Goal: Transaction & Acquisition: Download file/media

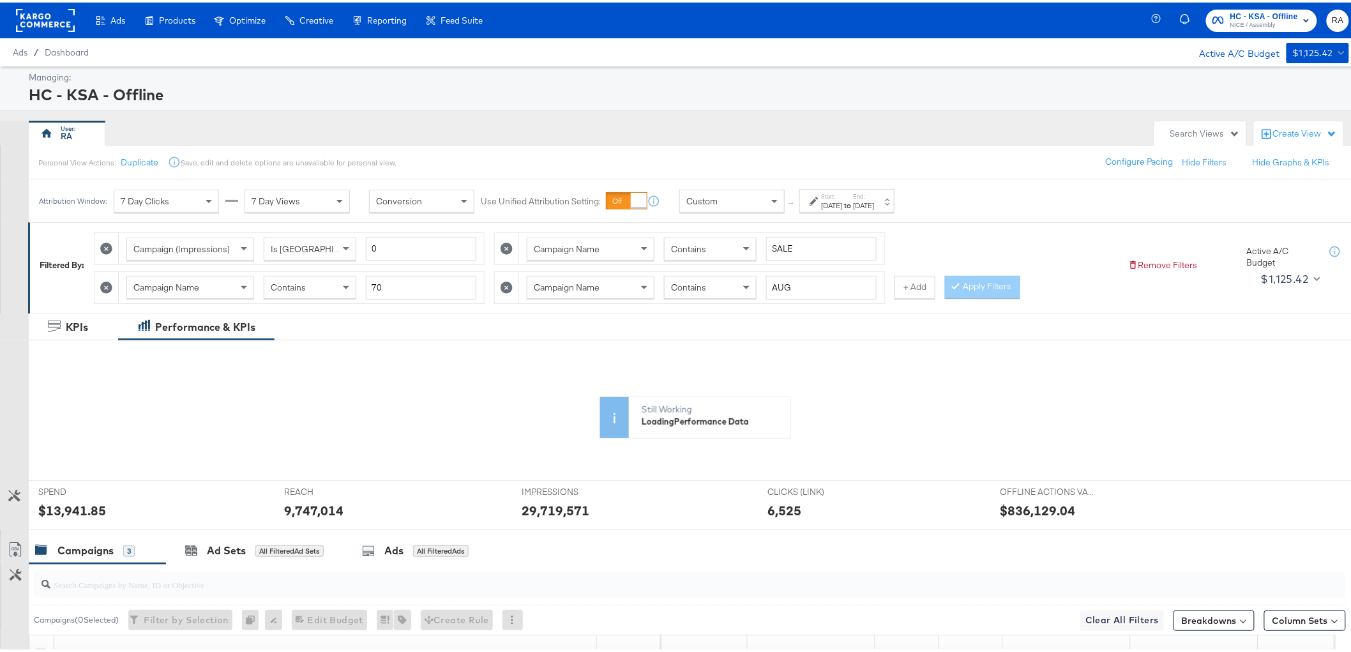
click at [110, 282] on icon at bounding box center [106, 285] width 12 height 12
type input "AUG"
click at [110, 287] on icon at bounding box center [106, 285] width 12 height 12
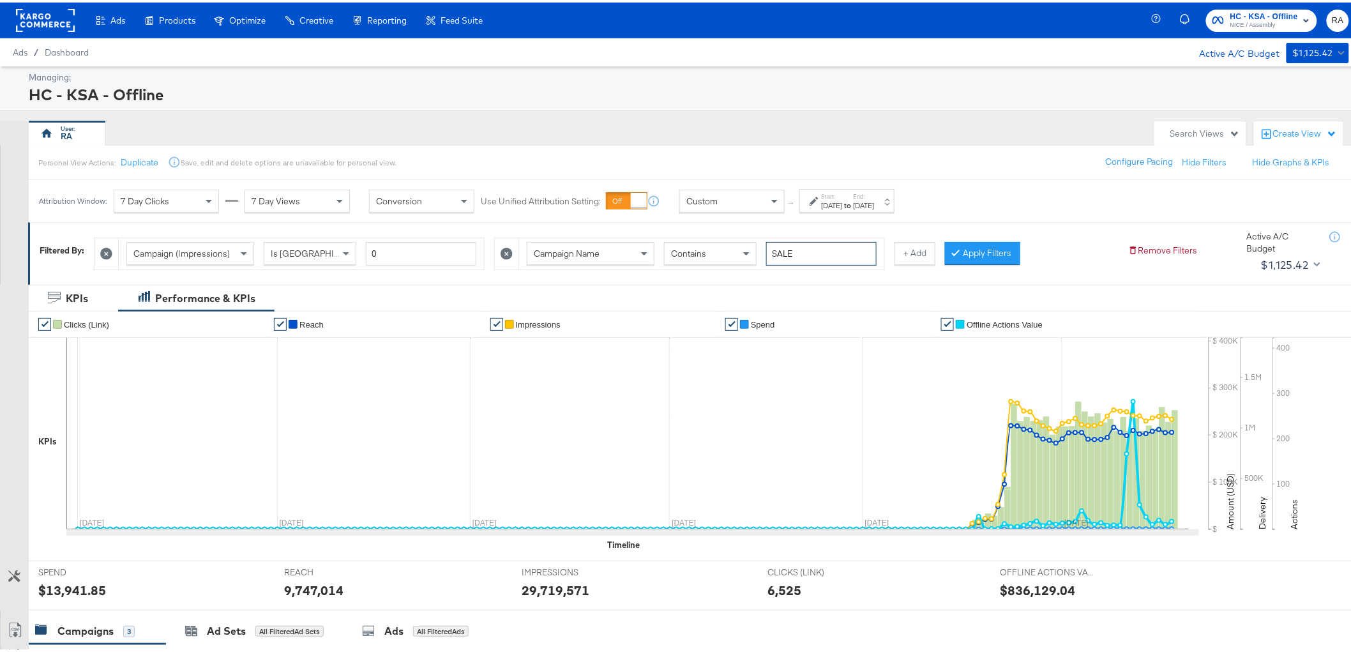
click at [805, 250] on input "SALE" at bounding box center [821, 251] width 110 height 24
type input "BTS"
drag, startPoint x: 977, startPoint y: 245, endPoint x: 955, endPoint y: 265, distance: 29.4
click at [979, 246] on button "Apply Filters" at bounding box center [982, 250] width 75 height 23
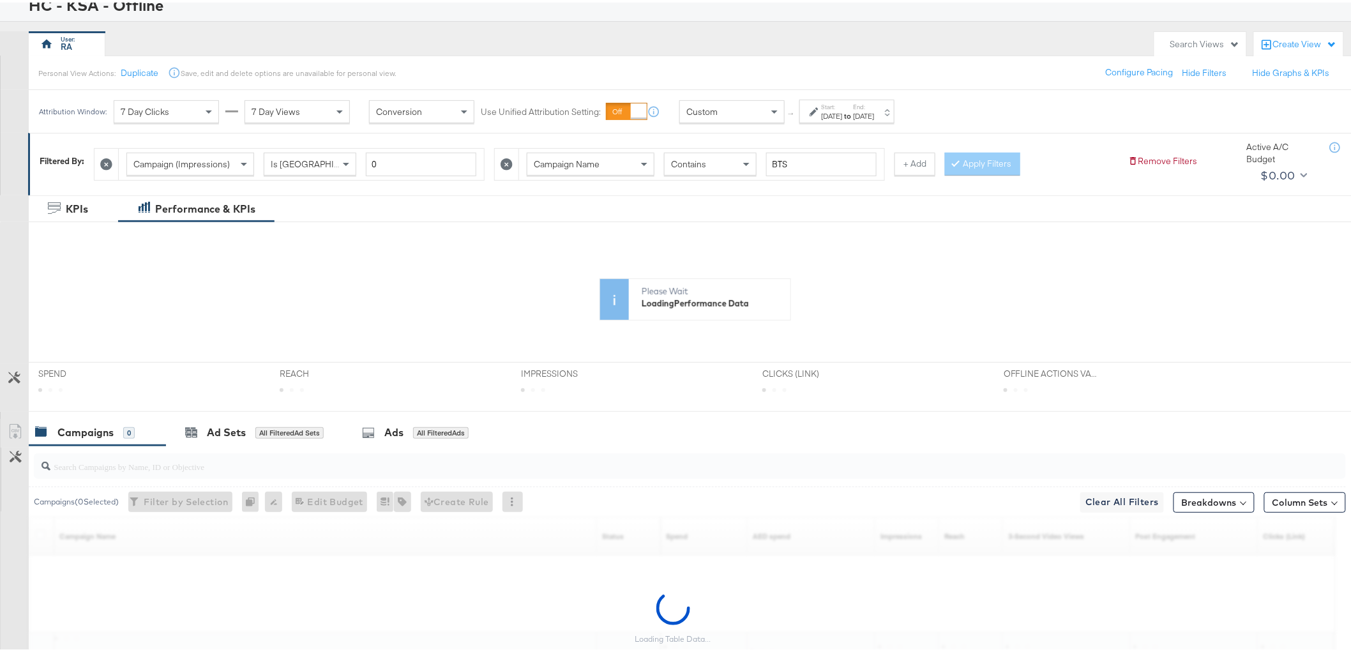
scroll to position [200, 0]
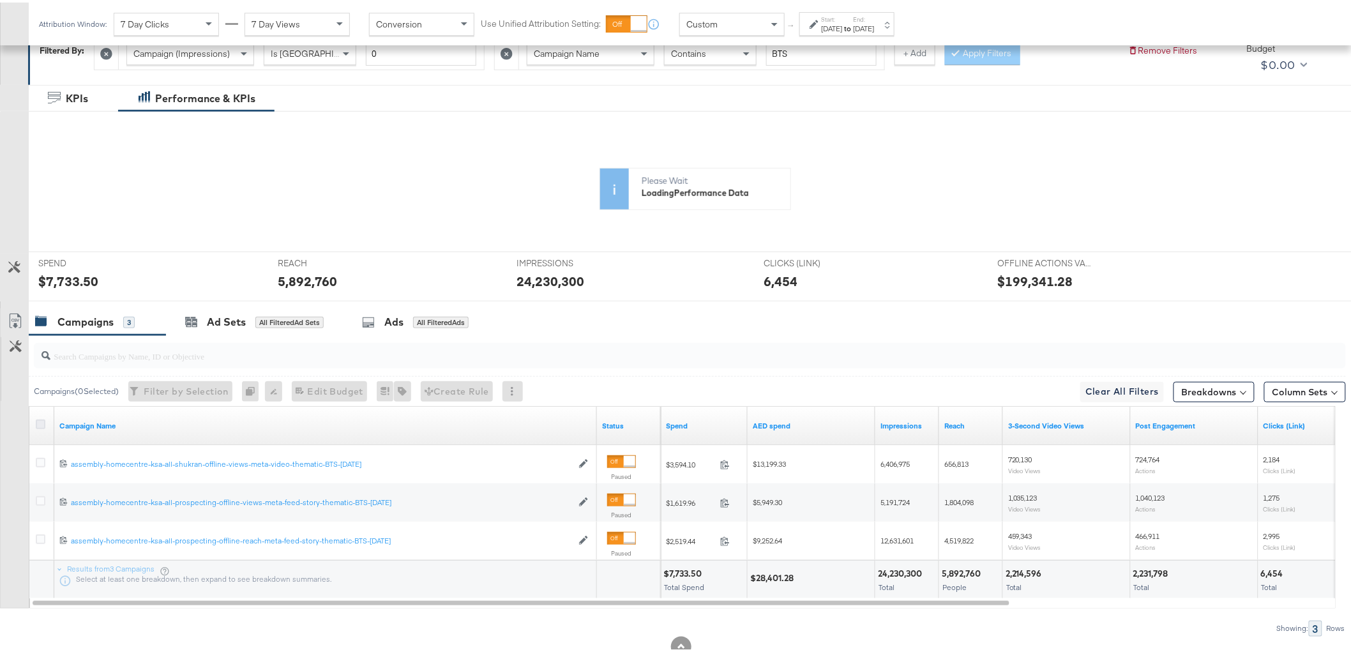
click at [41, 422] on div "KPIs Performance & KPIs Customize KPIs ✔ Clicks (Link) ✔ Reach ✔ Impressions ✔ …" at bounding box center [681, 386] width 1362 height 608
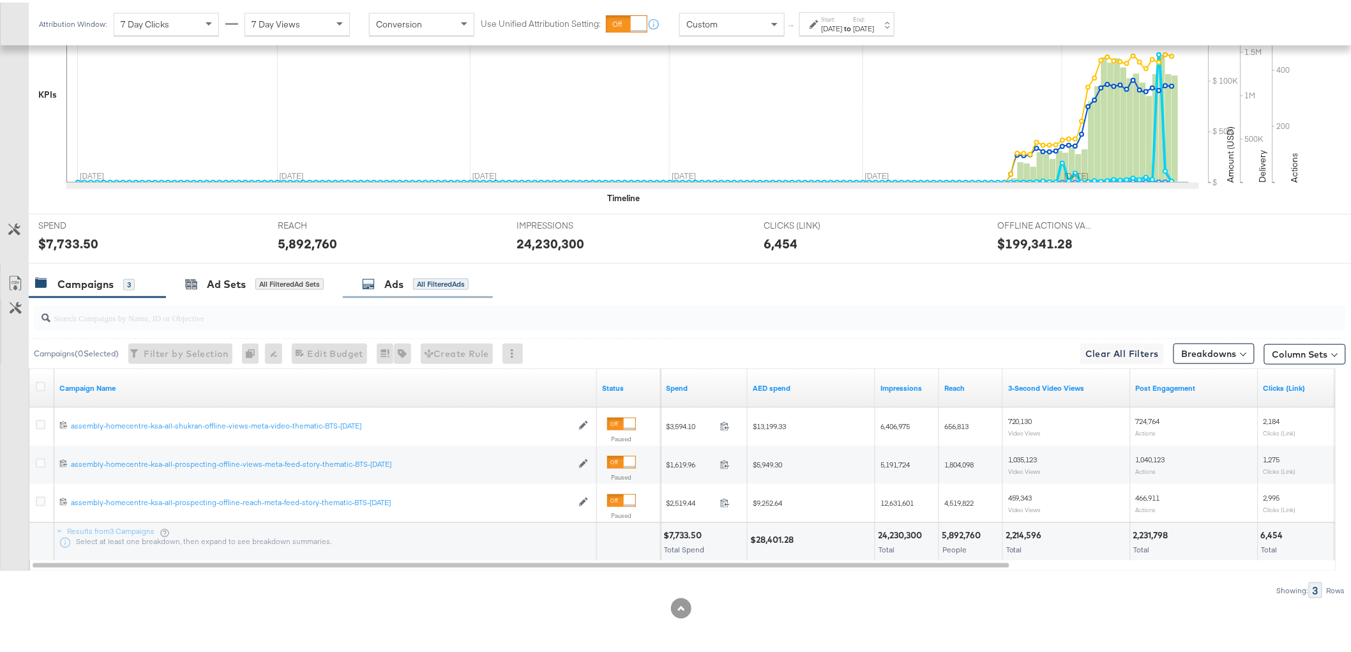
click at [392, 285] on div "Ads" at bounding box center [393, 282] width 19 height 15
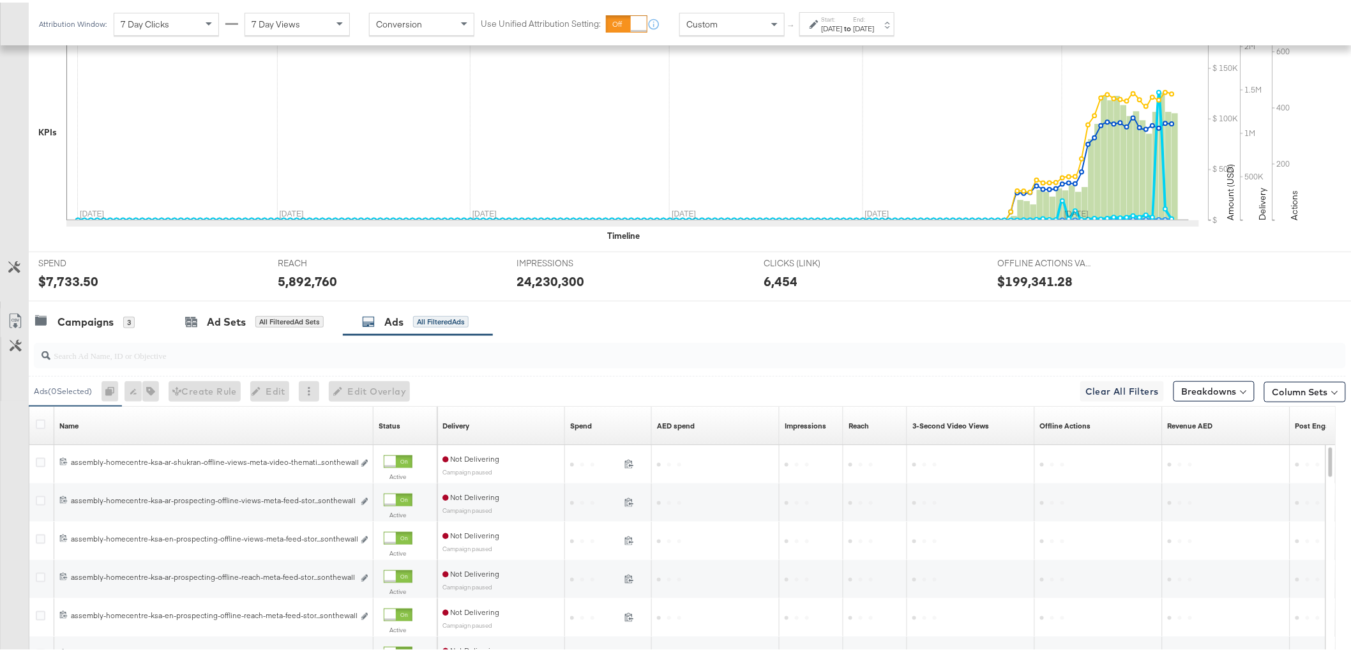
scroll to position [347, 0]
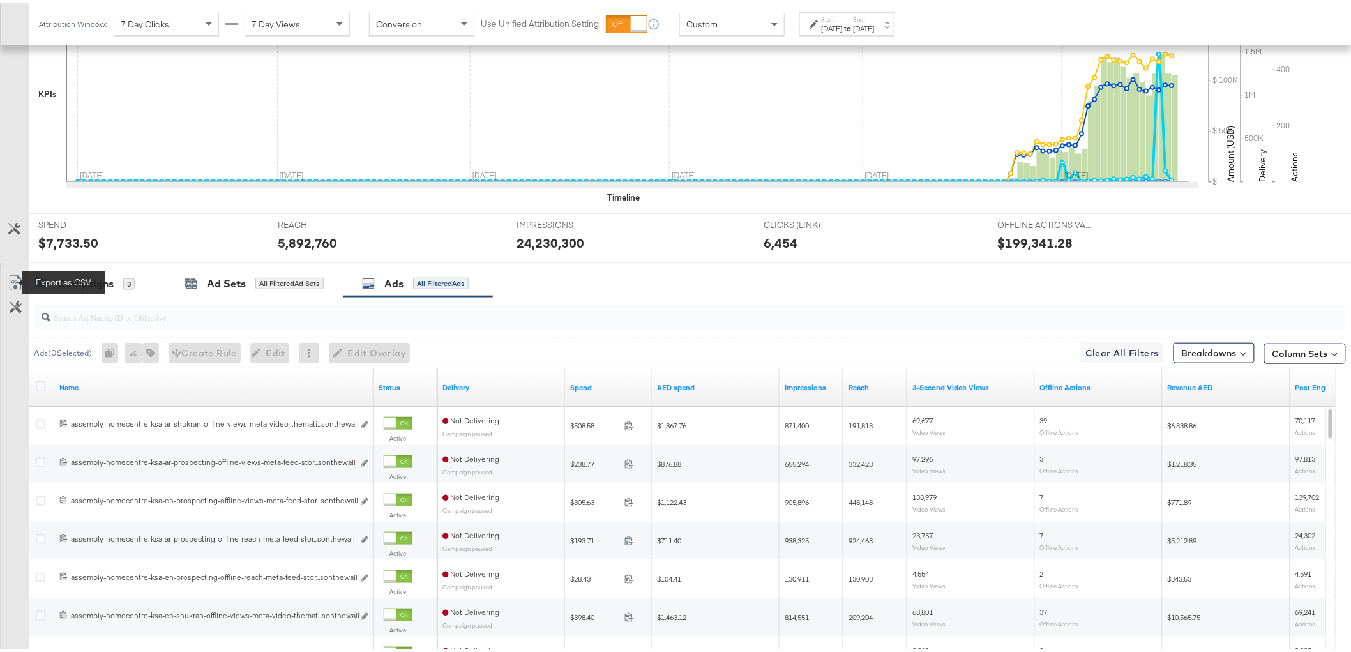
click at [15, 283] on icon at bounding box center [15, 280] width 15 height 15
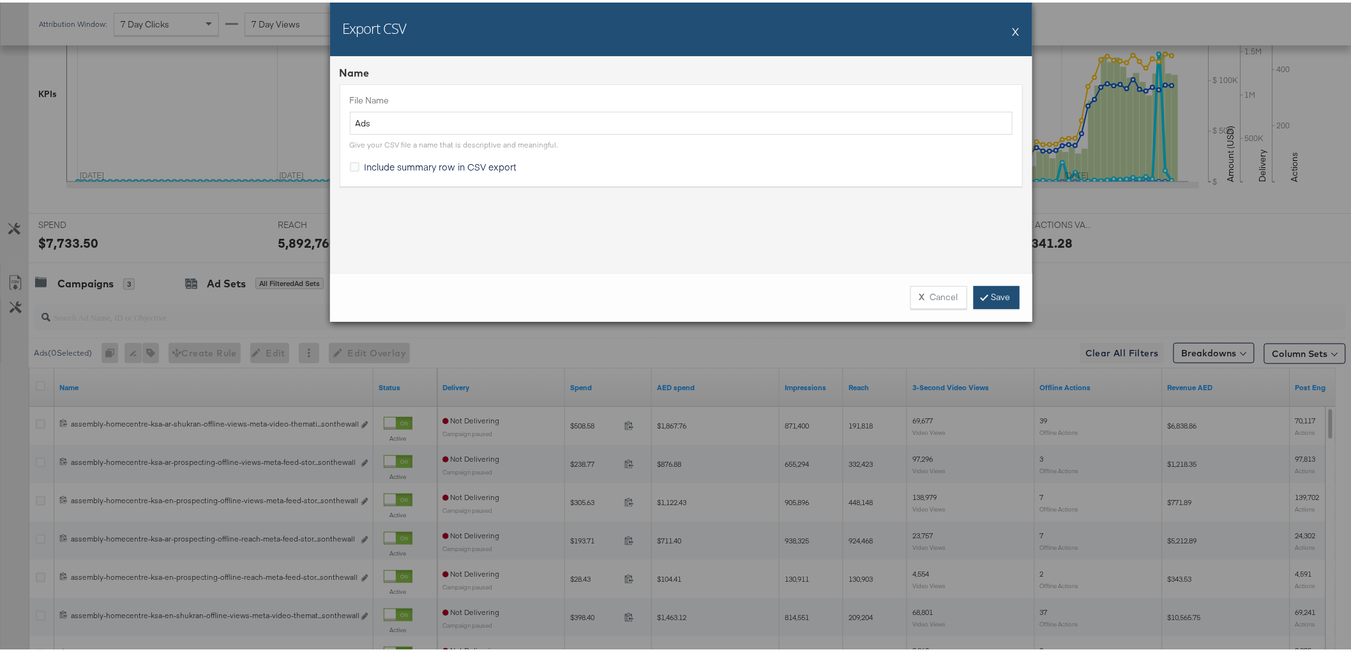
click at [994, 298] on link "Save" at bounding box center [997, 294] width 46 height 23
